Goal: Navigation & Orientation: Find specific page/section

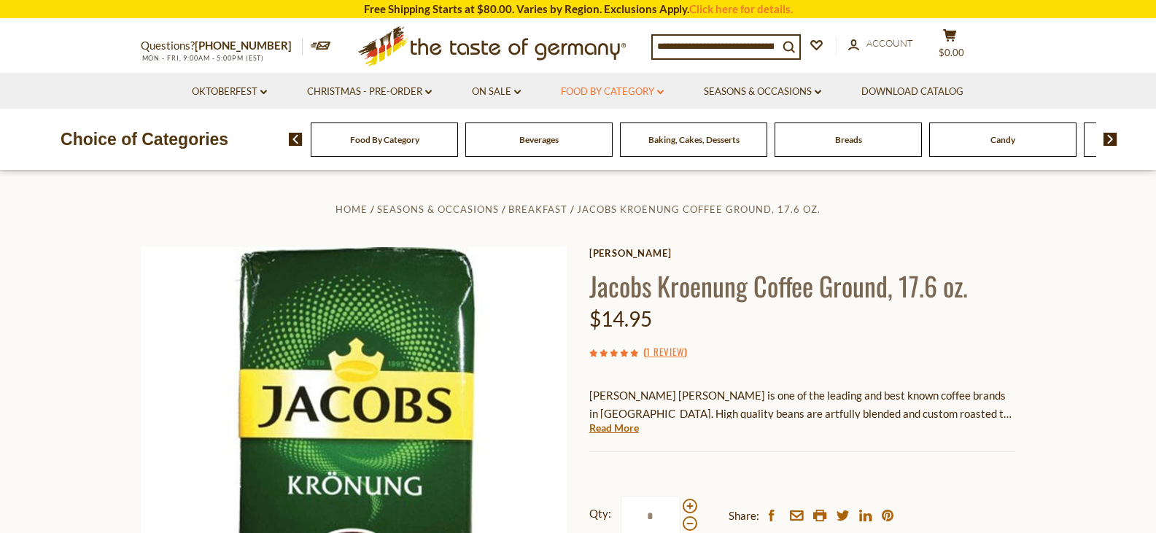
click at [663, 91] on icon "dropdown_arrow" at bounding box center [660, 92] width 7 height 5
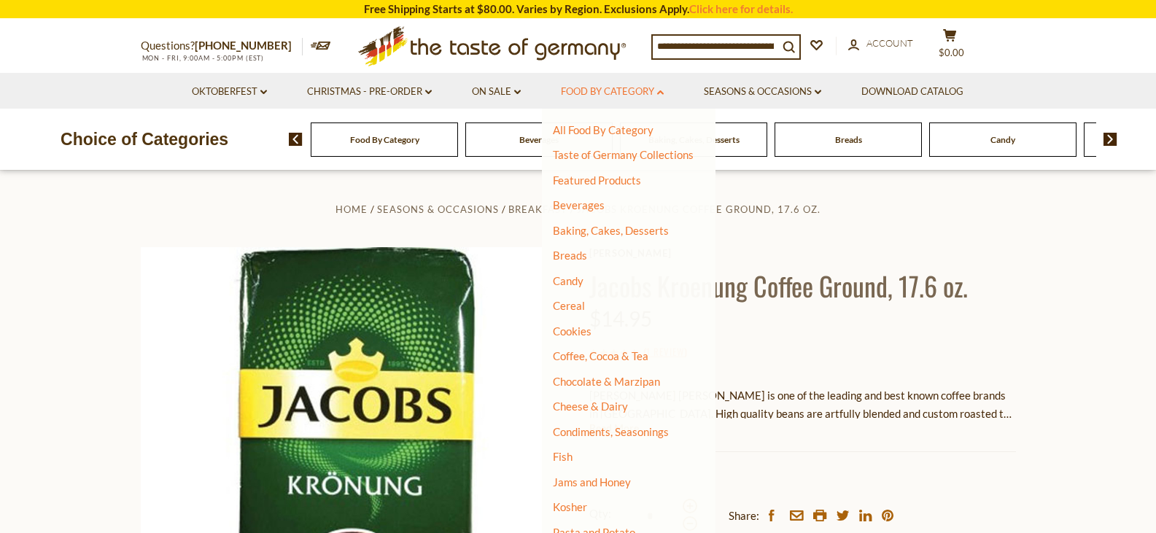
click at [663, 91] on icon "dropdown_arrow" at bounding box center [660, 92] width 7 height 5
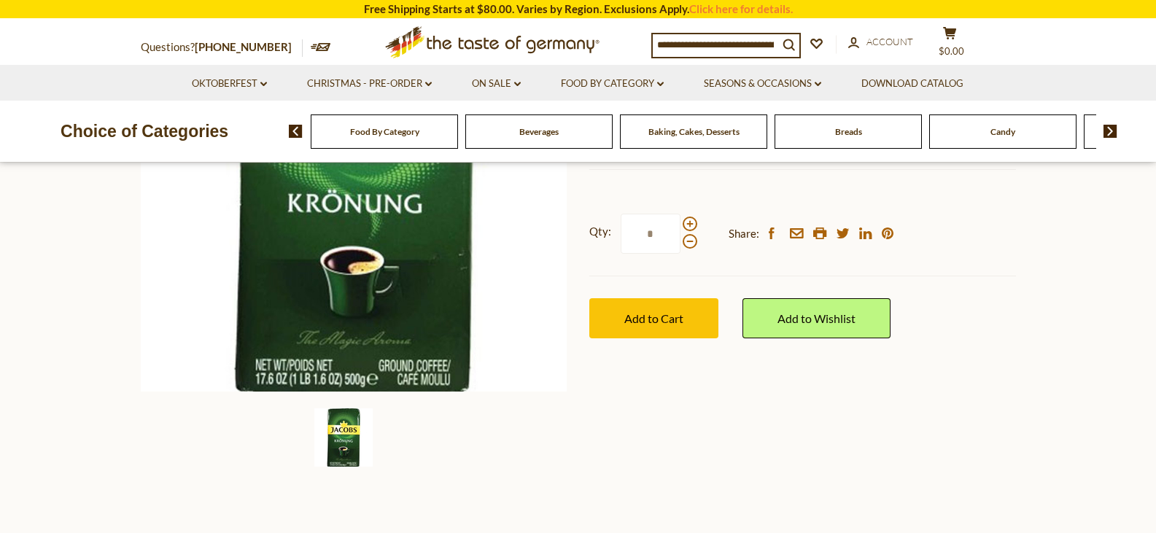
scroll to position [292, 0]
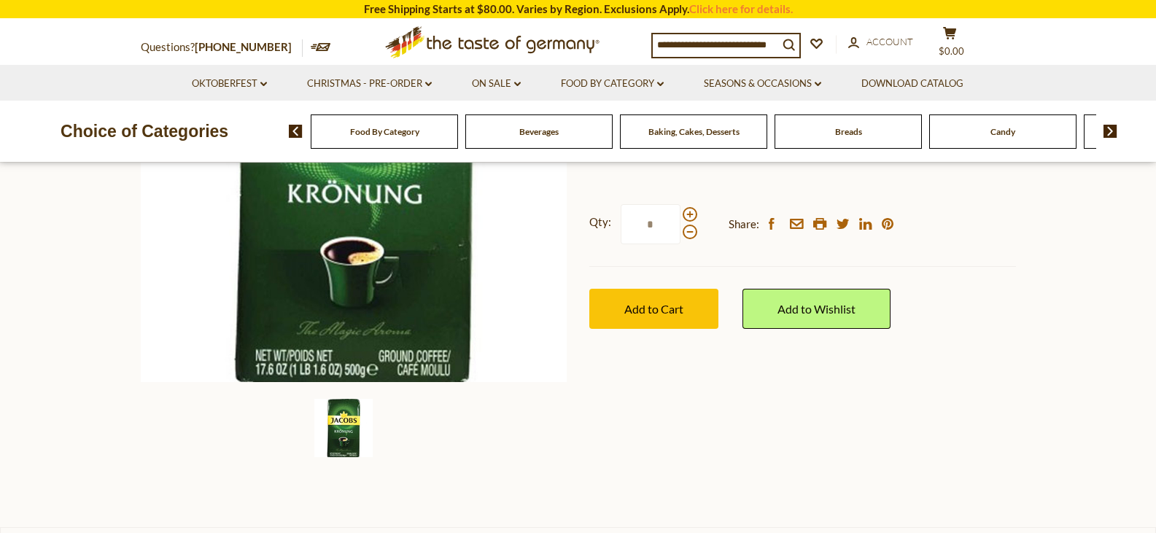
click at [704, 132] on span "Baking, Cakes, Desserts" at bounding box center [693, 131] width 91 height 11
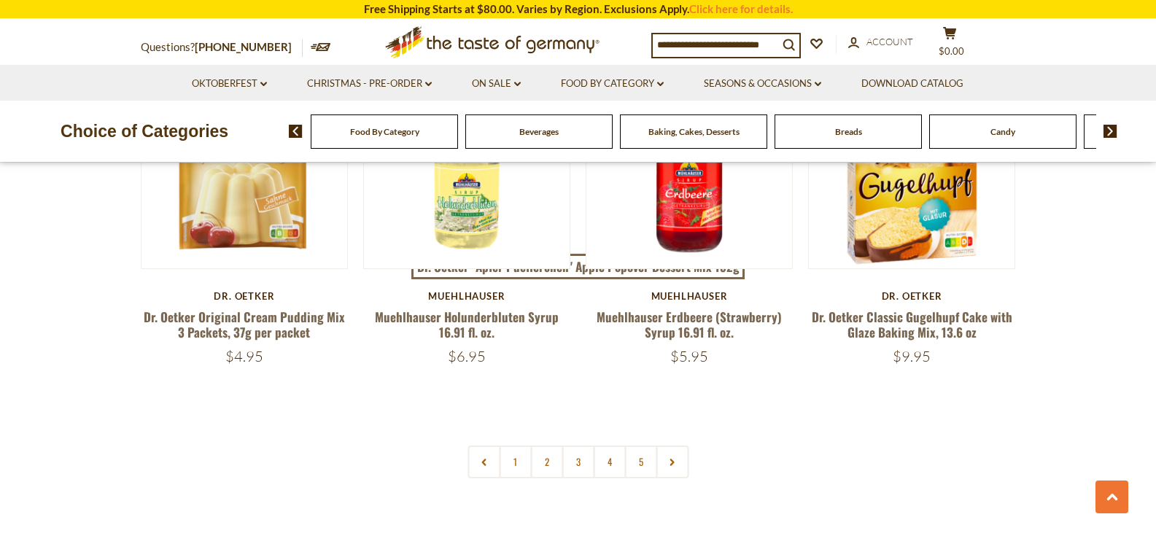
scroll to position [3499, 0]
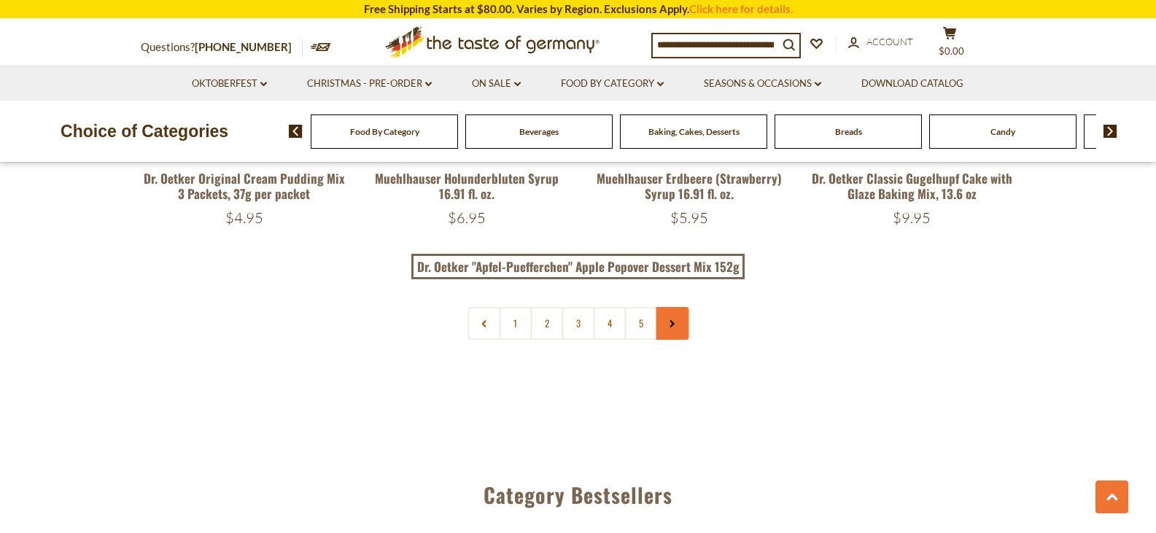
click at [671, 335] on link at bounding box center [671, 323] width 33 height 33
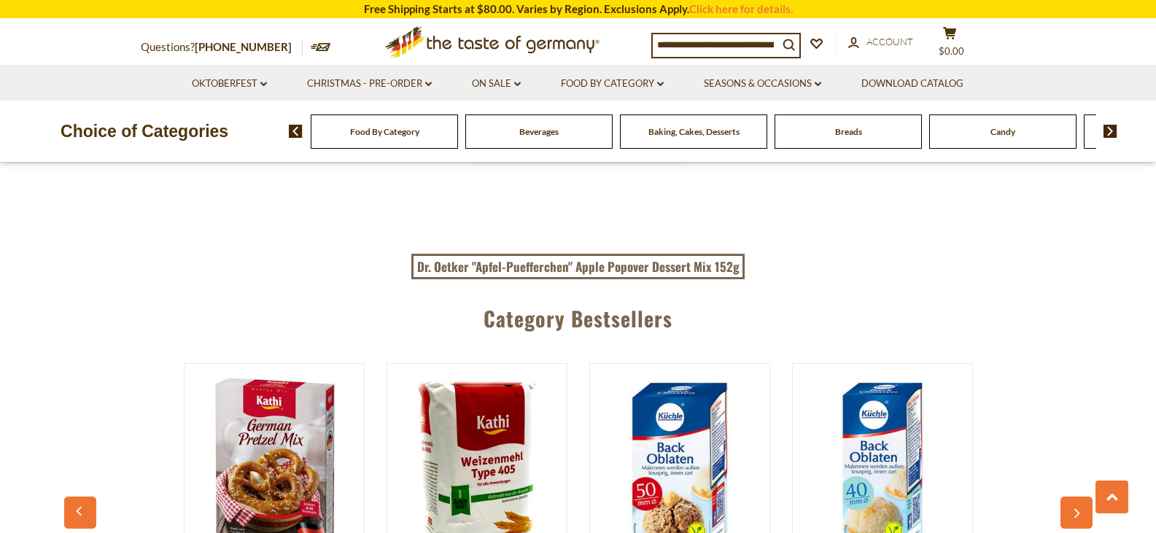
scroll to position [3718, 0]
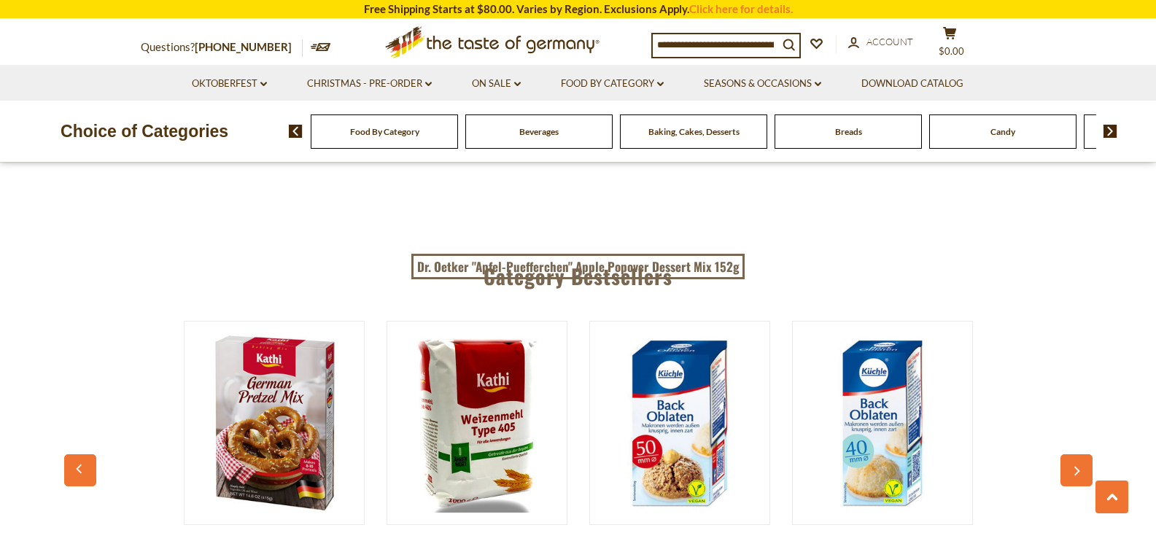
scroll to position [3499, 0]
